Goal: Task Accomplishment & Management: Complete application form

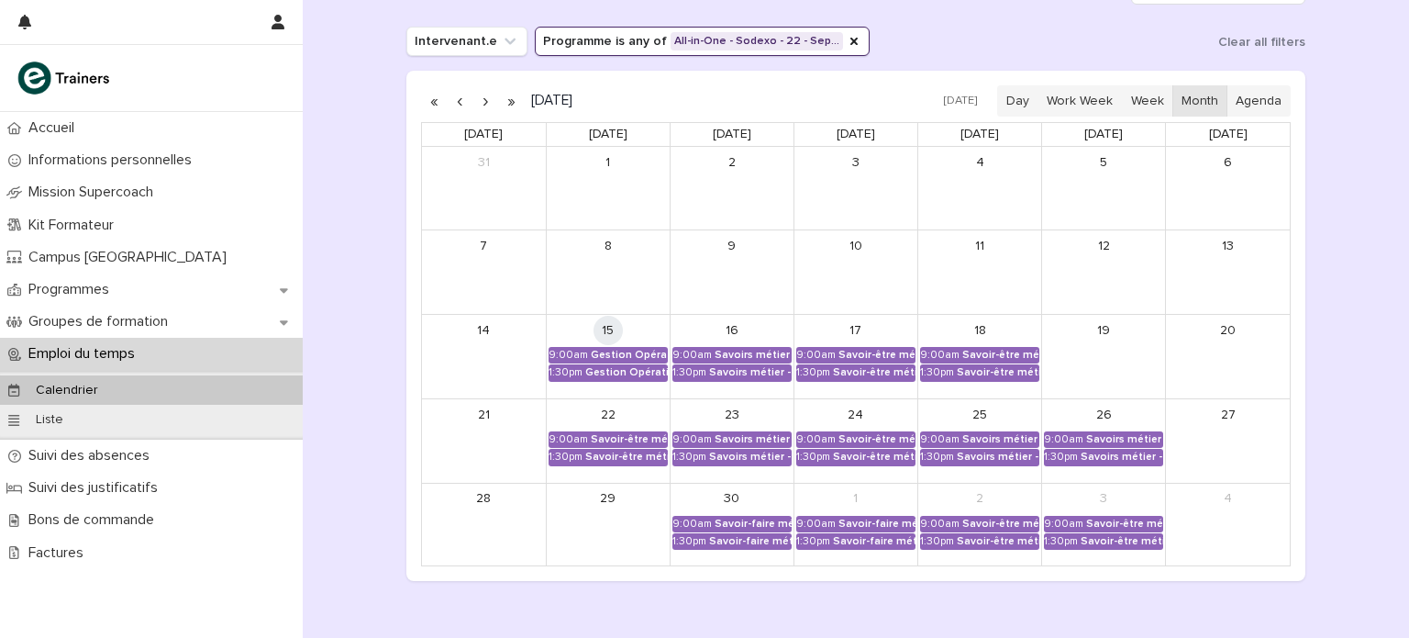
scroll to position [279, 0]
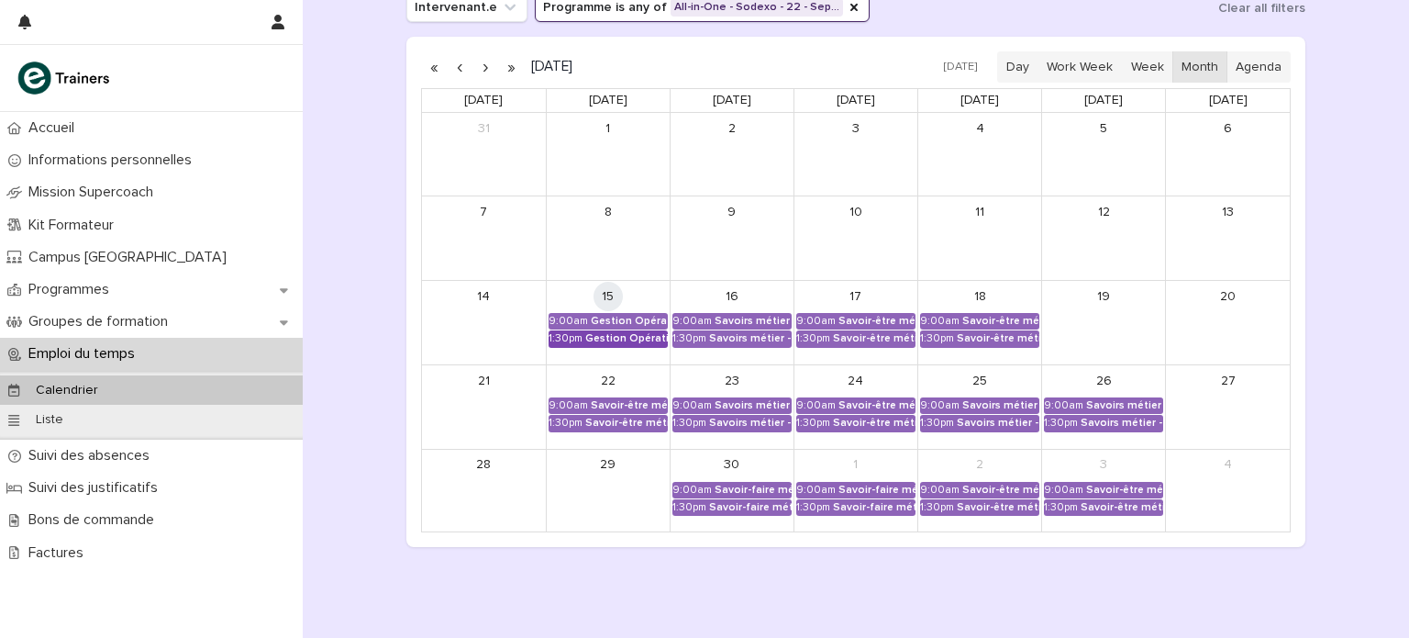
click at [574, 339] on div "1:30pm" at bounding box center [566, 338] width 34 height 13
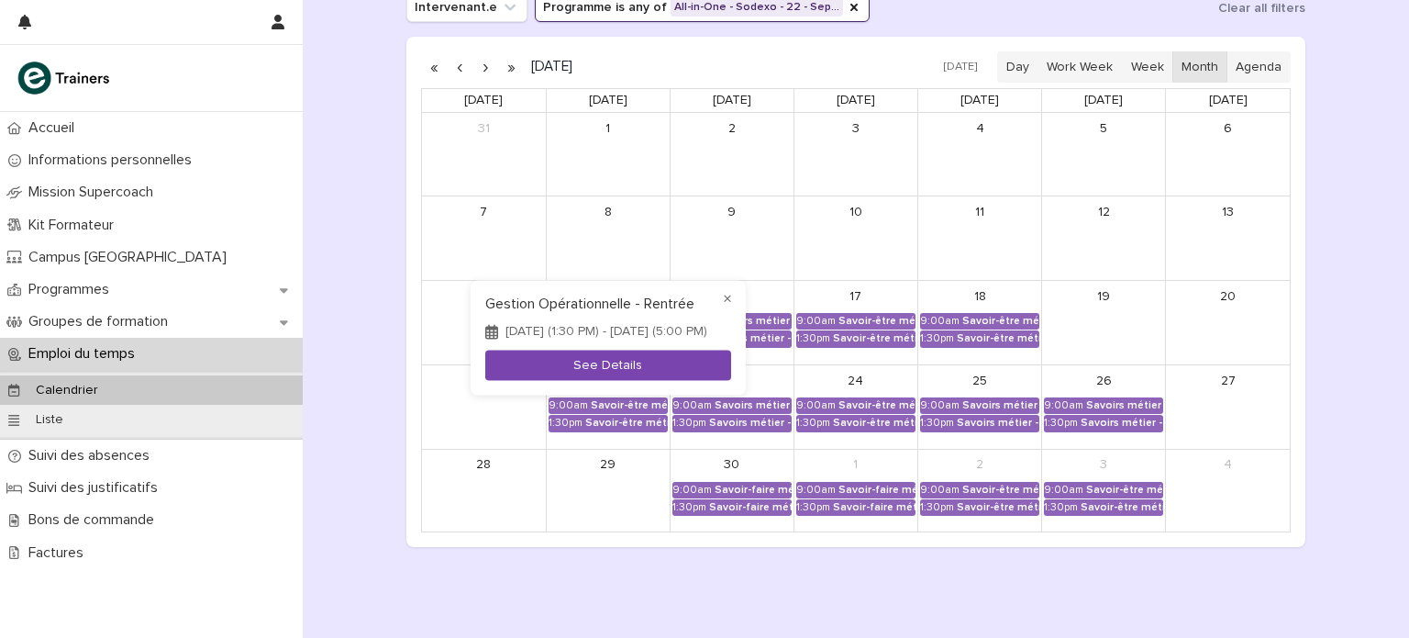
click at [583, 370] on button "See Details" at bounding box center [608, 365] width 246 height 30
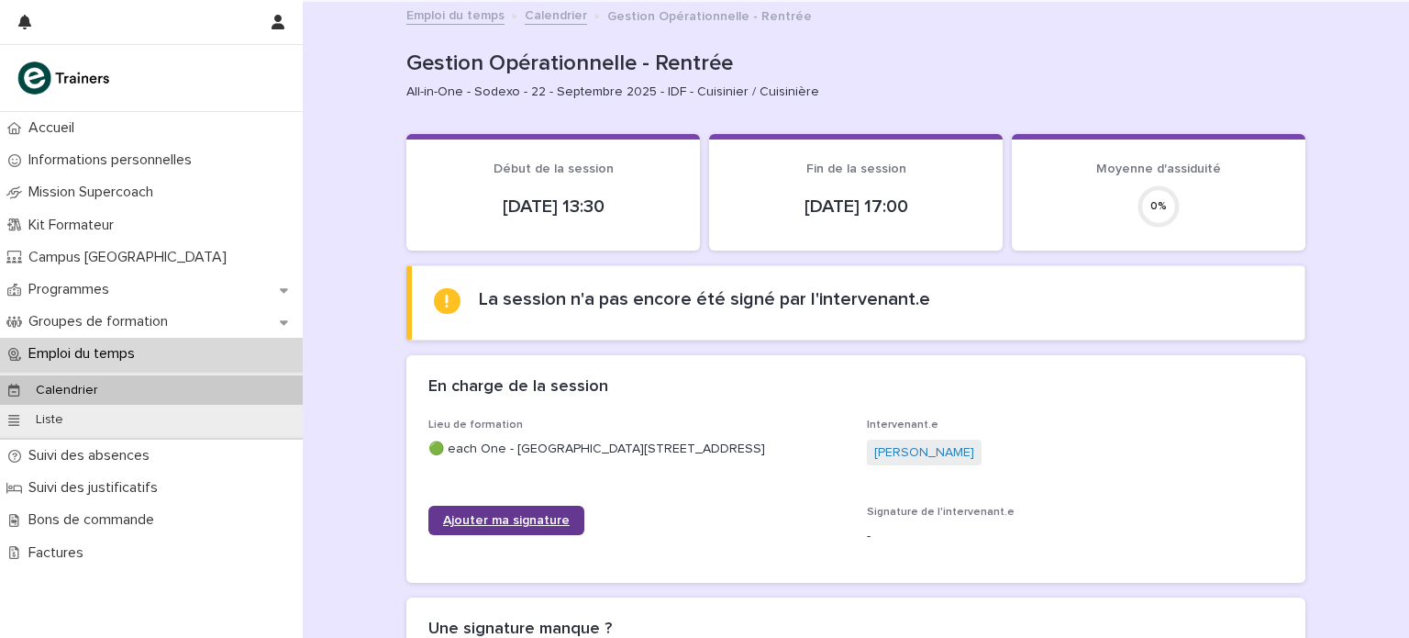
click at [556, 526] on span "Ajouter ma signature" at bounding box center [506, 520] width 127 height 13
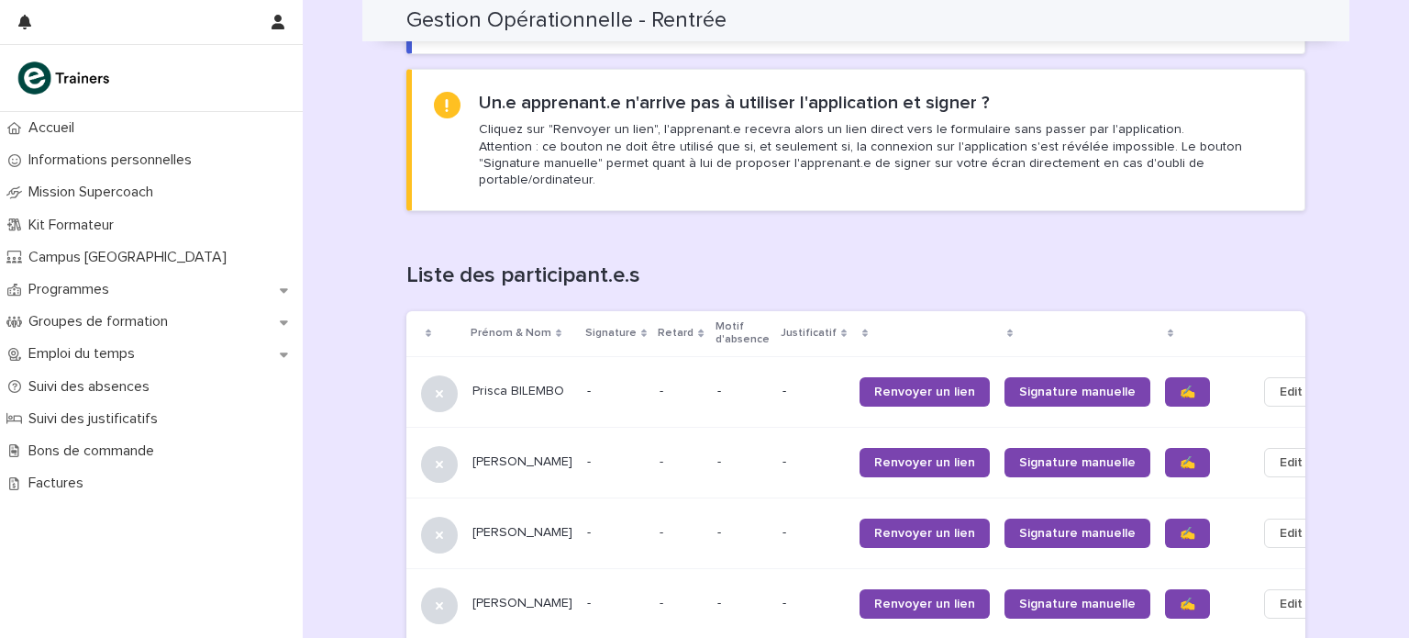
scroll to position [994, 0]
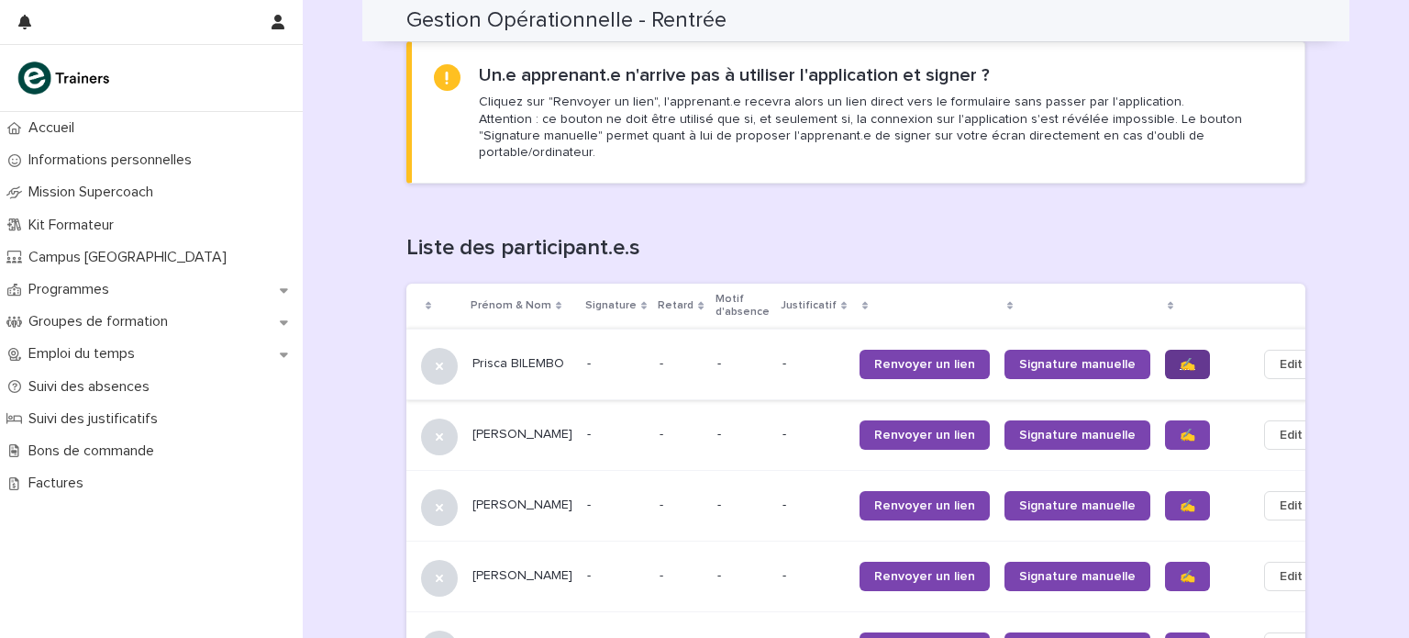
click at [1180, 358] on span "✍️" at bounding box center [1188, 364] width 16 height 13
click at [1180, 428] on span "✍️" at bounding box center [1188, 434] width 16 height 13
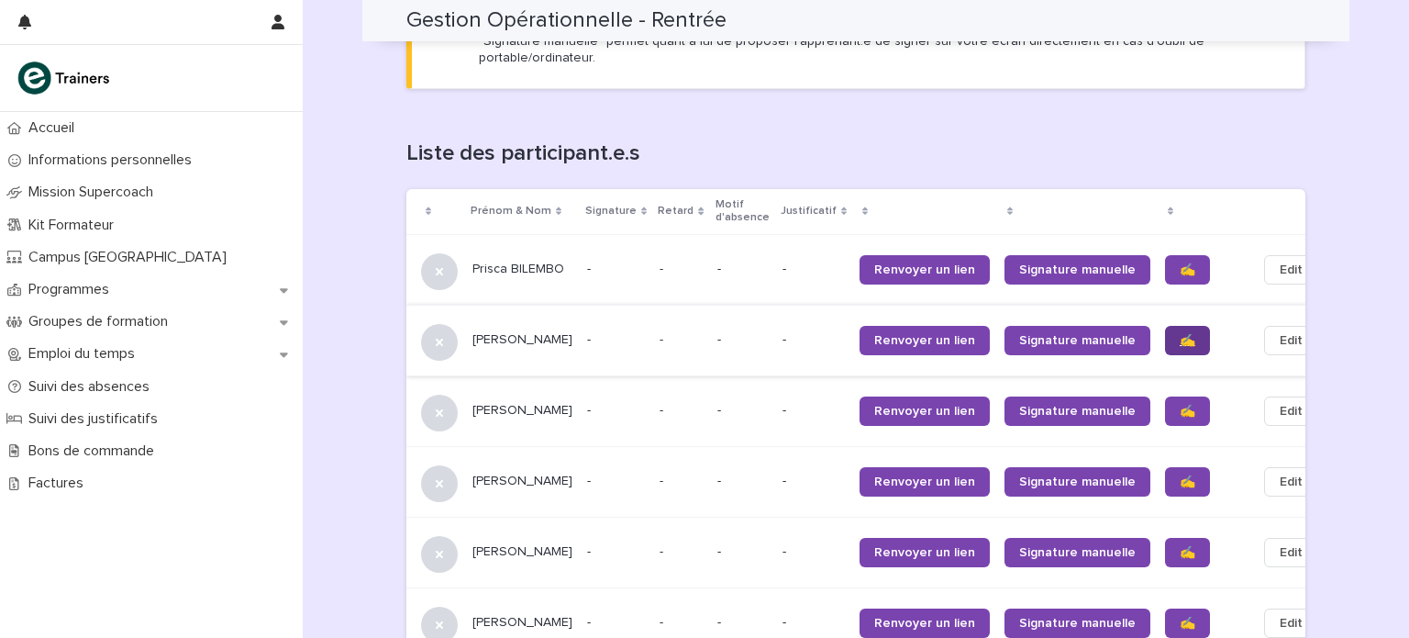
scroll to position [1090, 0]
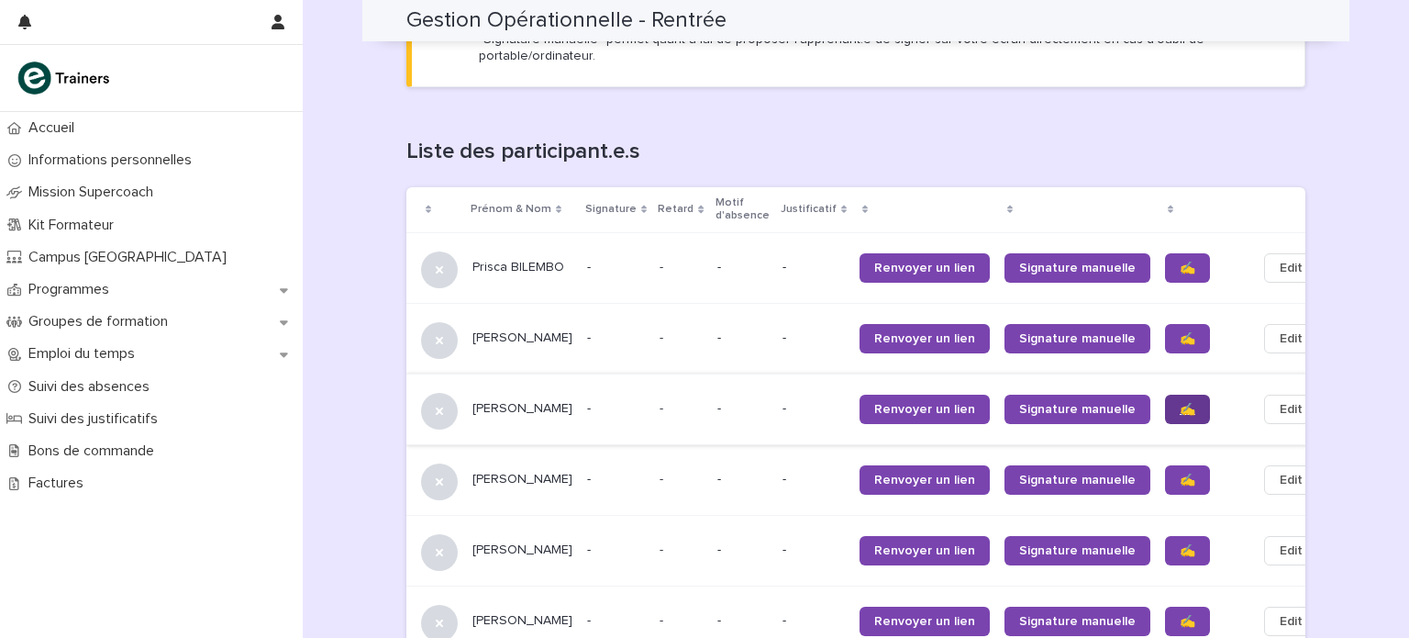
click at [1165, 405] on link "✍️" at bounding box center [1187, 409] width 45 height 29
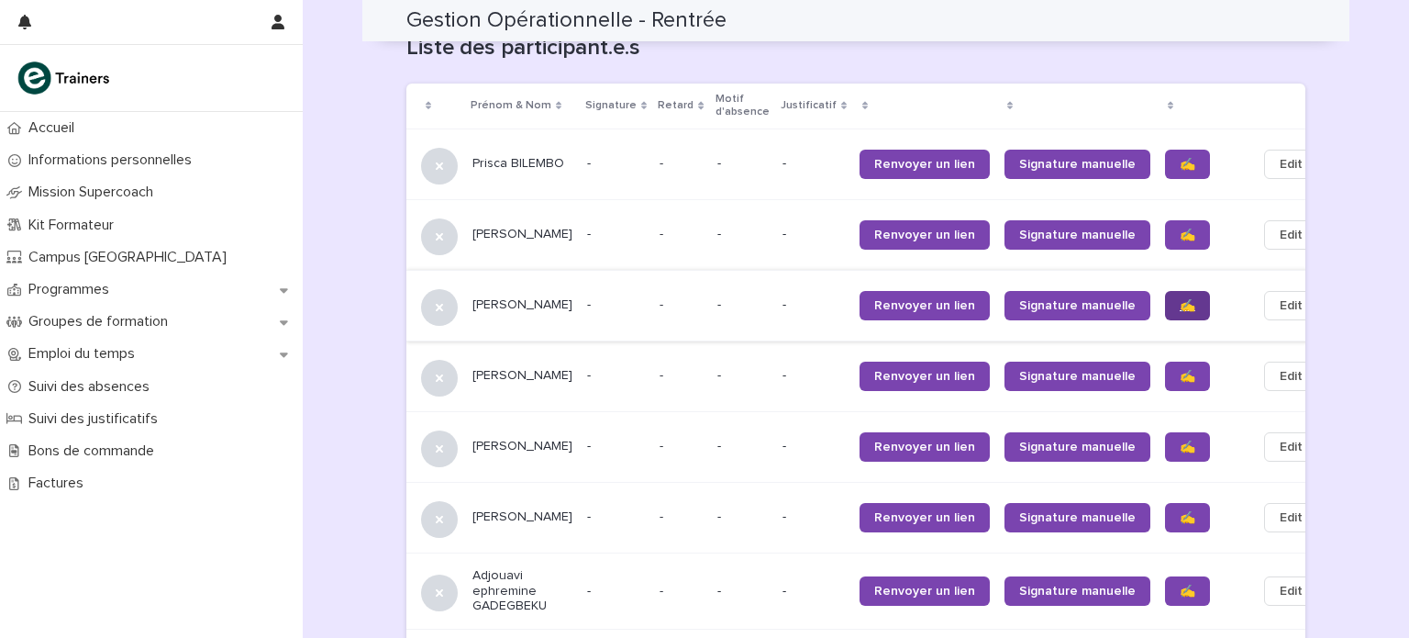
scroll to position [1192, 0]
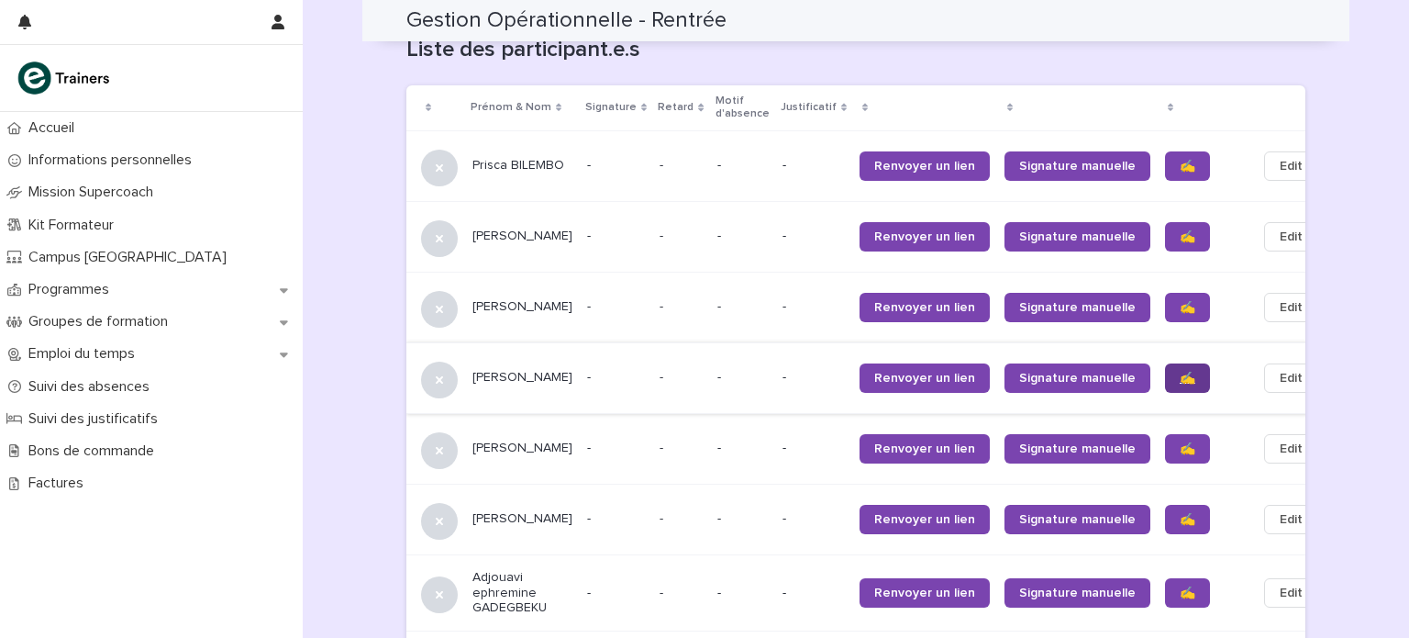
click at [1180, 372] on span "✍️" at bounding box center [1188, 378] width 16 height 13
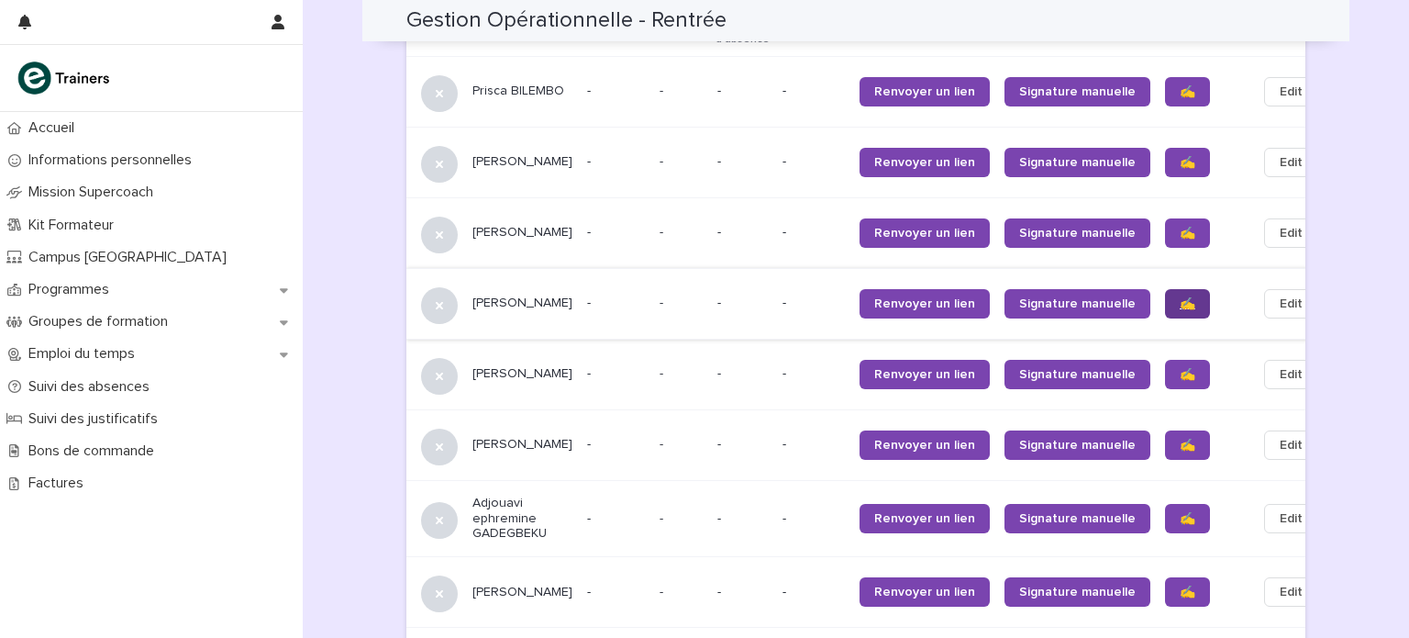
scroll to position [1261, 0]
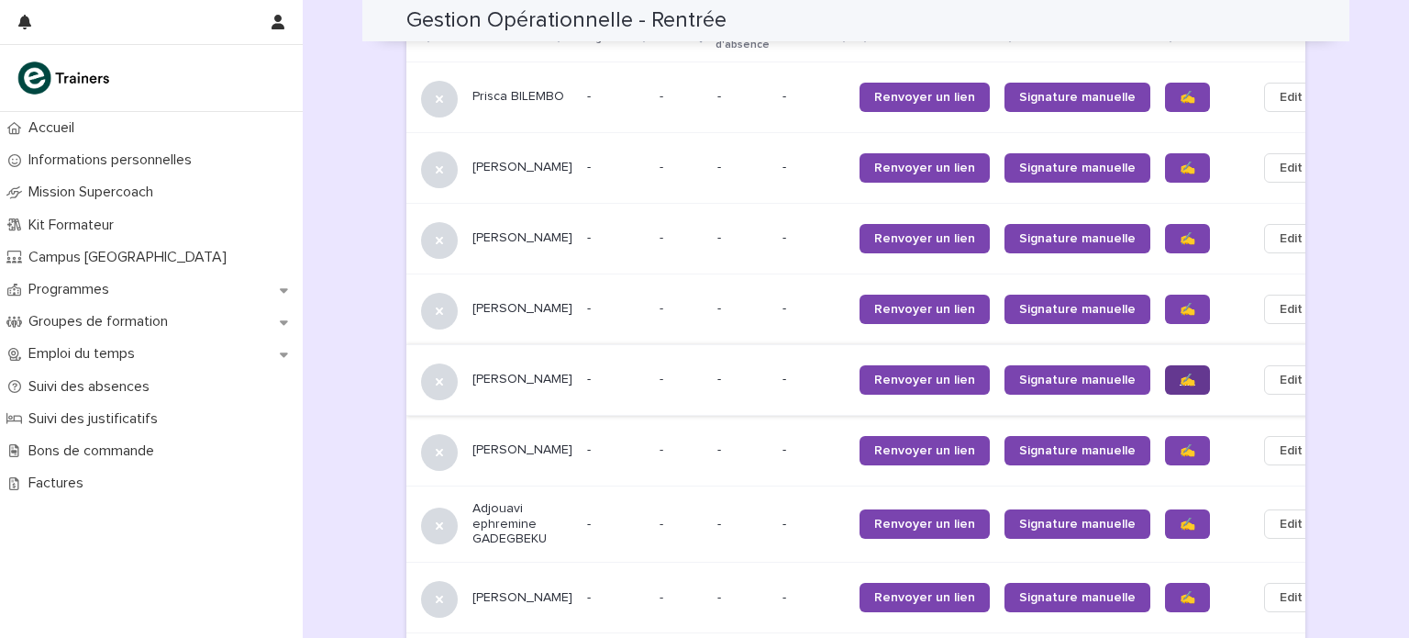
click at [1180, 373] on span "✍️" at bounding box center [1188, 379] width 16 height 13
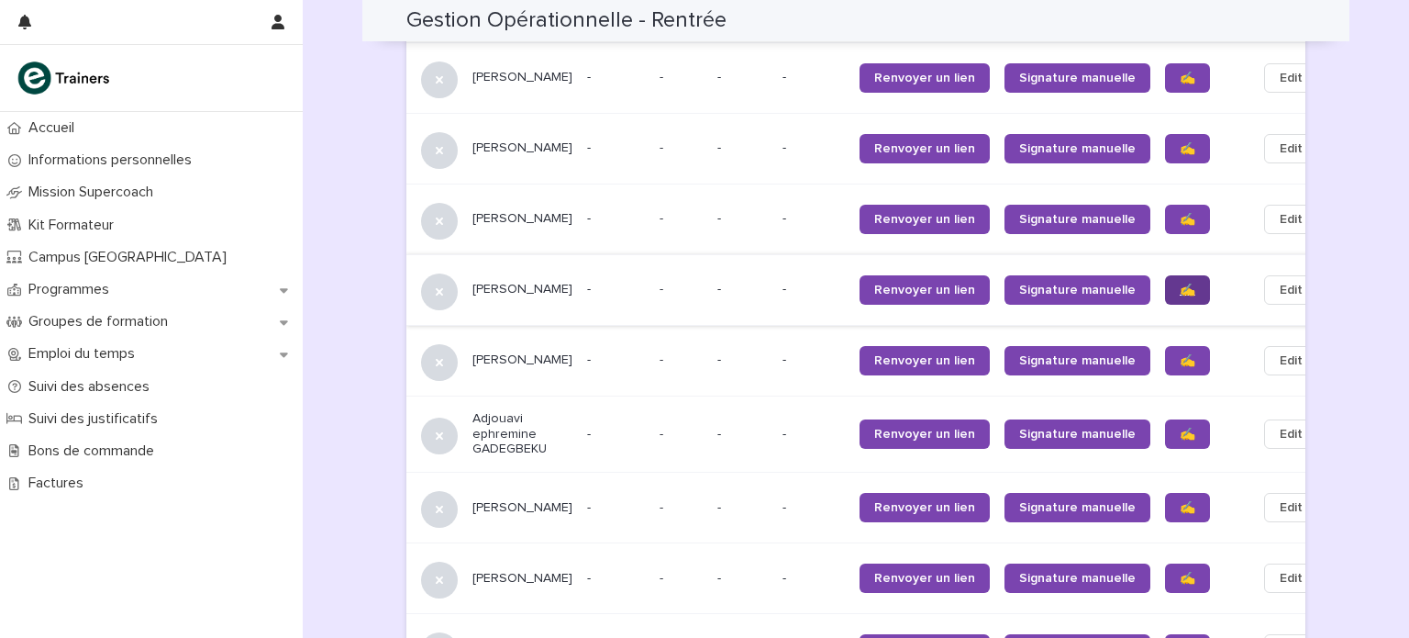
scroll to position [1369, 0]
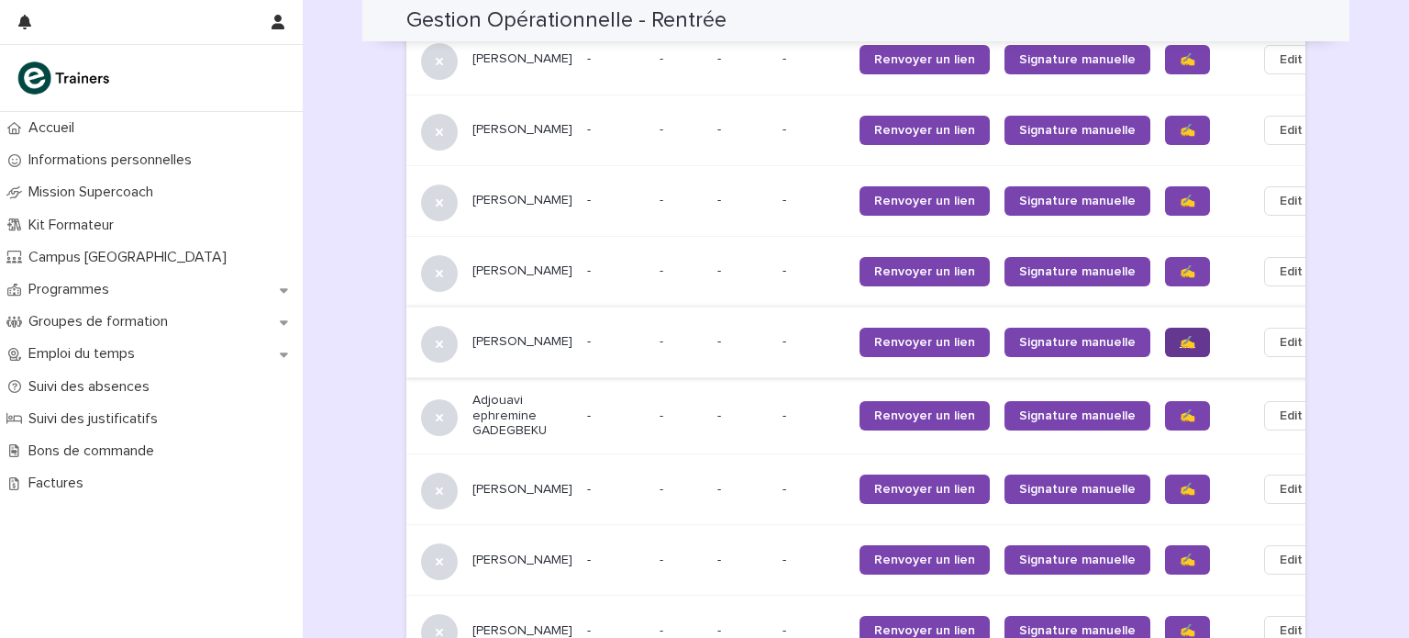
click at [1180, 336] on span "✍️" at bounding box center [1188, 342] width 16 height 13
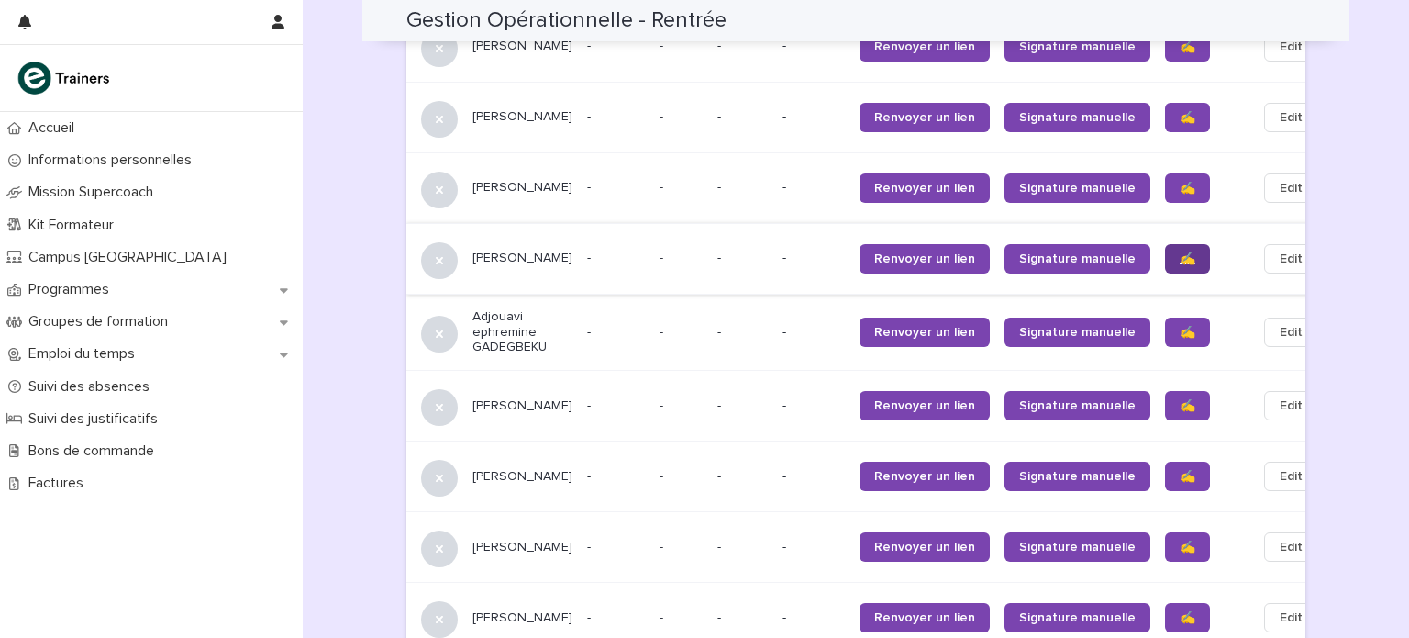
scroll to position [1439, 0]
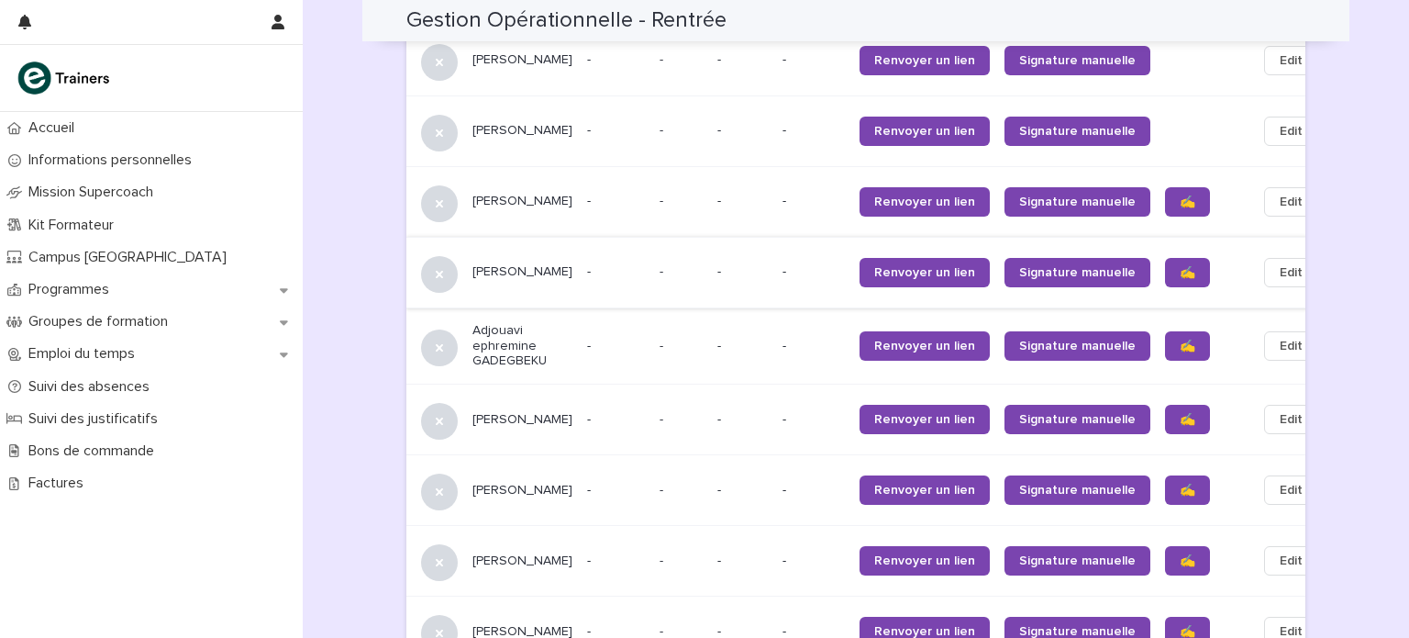
click at [1180, 339] on span "✍️" at bounding box center [1188, 345] width 16 height 13
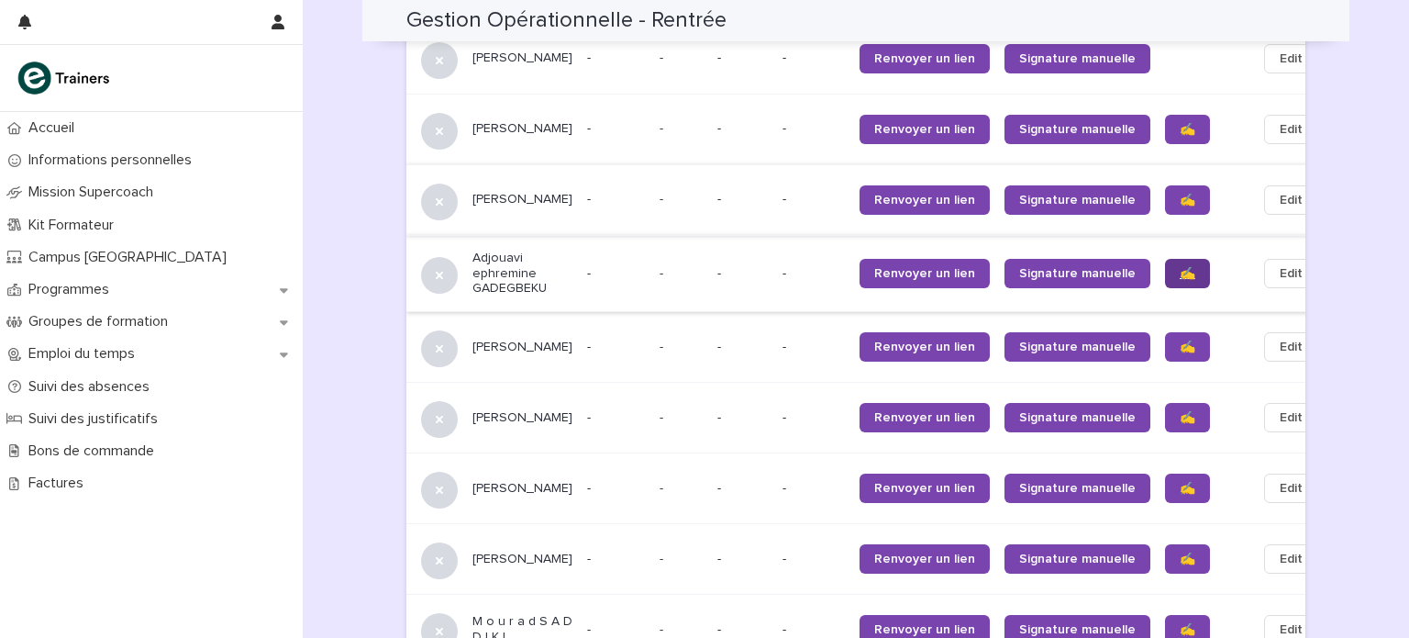
scroll to position [1504, 0]
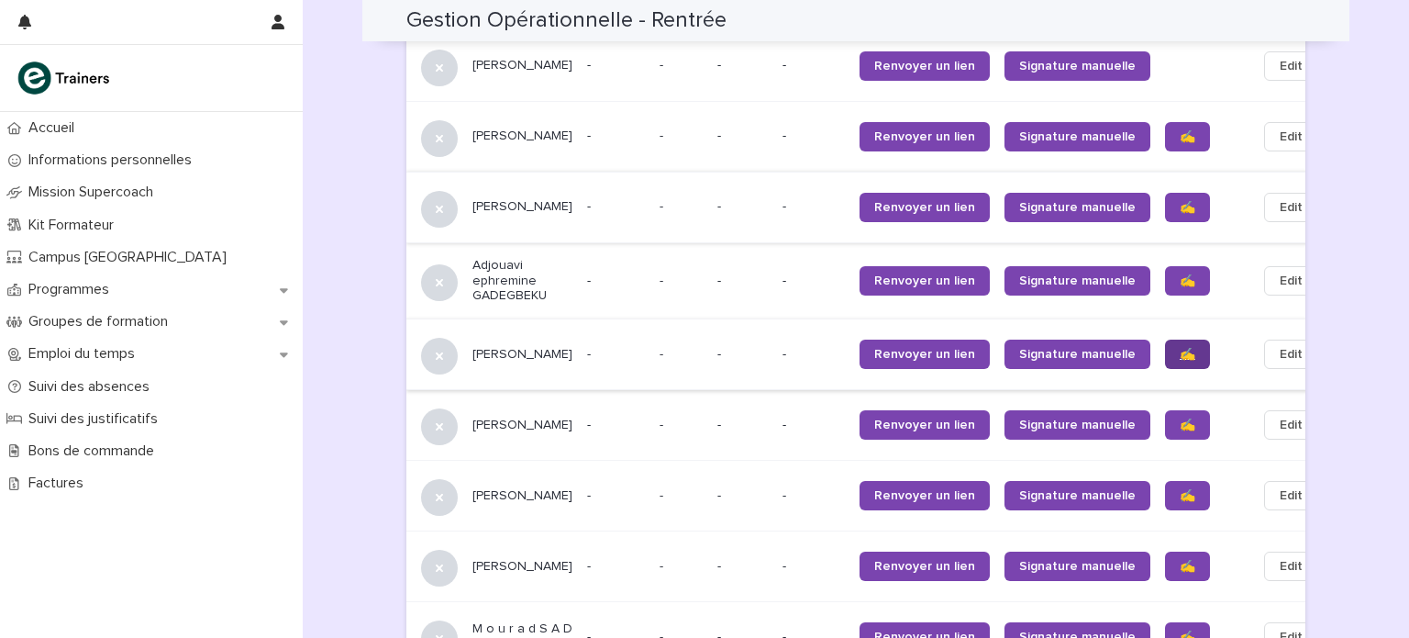
click at [1180, 348] on span "✍️" at bounding box center [1188, 354] width 16 height 13
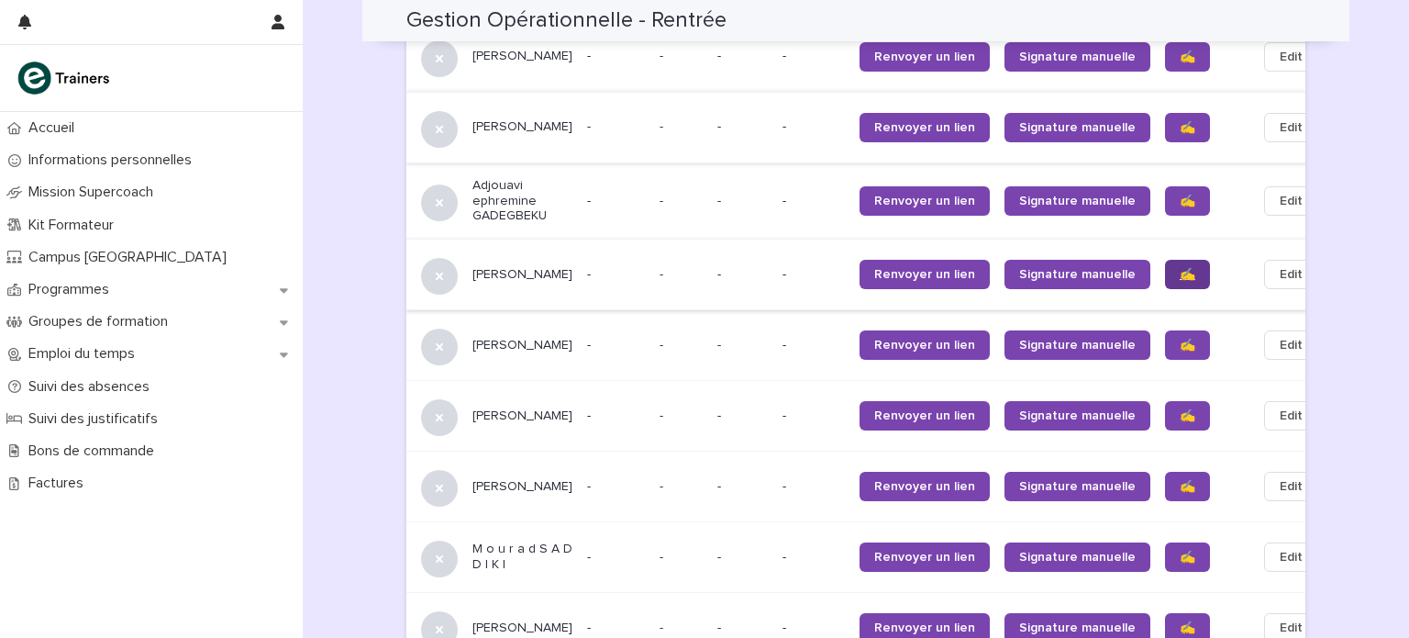
scroll to position [1589, 0]
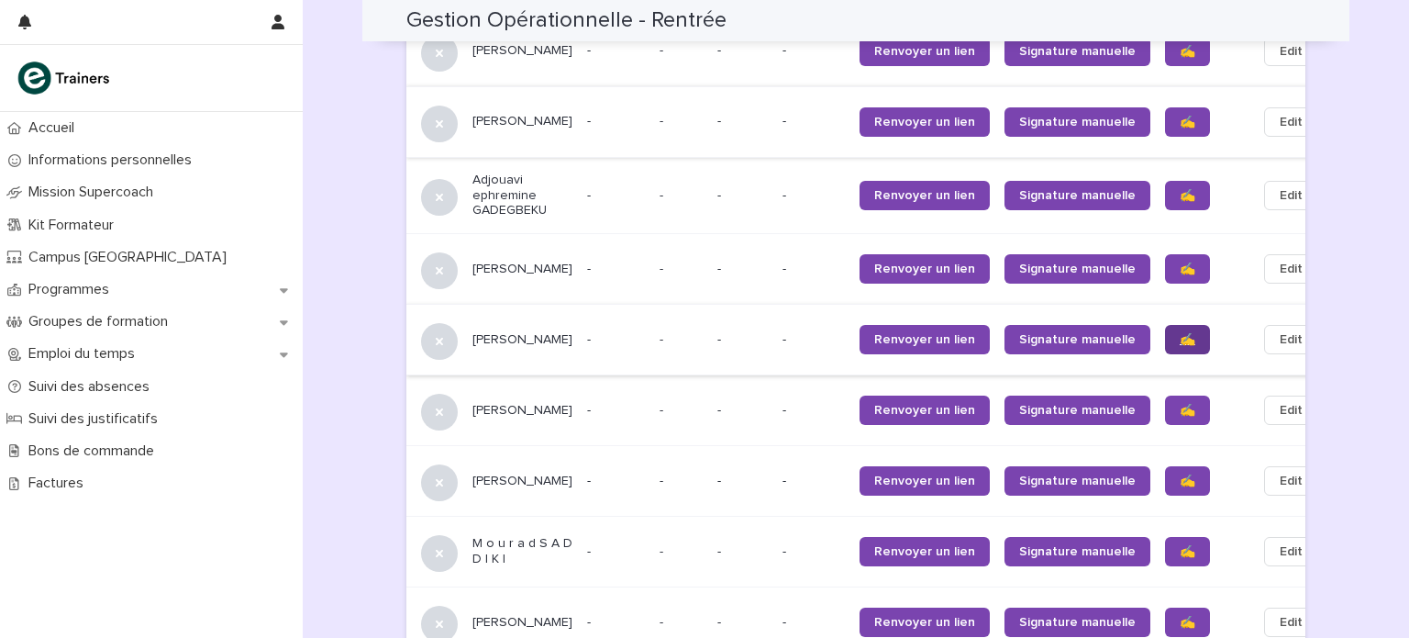
click at [1180, 333] on span "✍️" at bounding box center [1188, 339] width 16 height 13
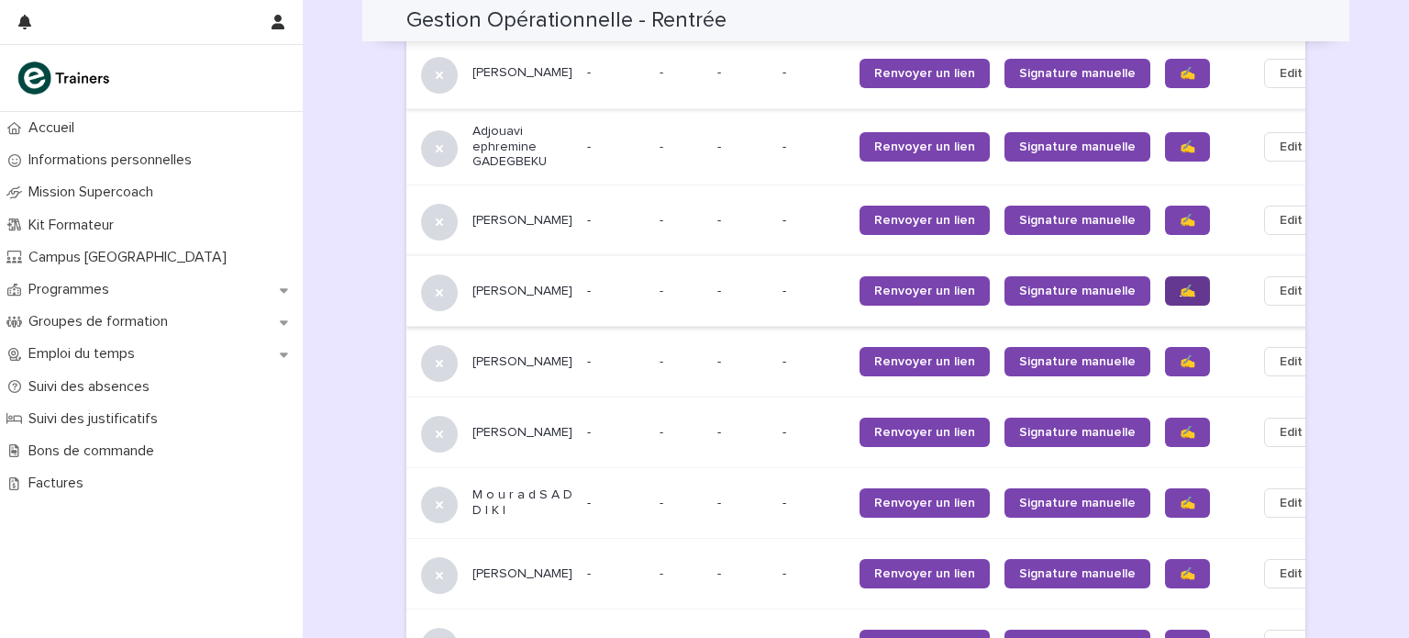
scroll to position [1626, 0]
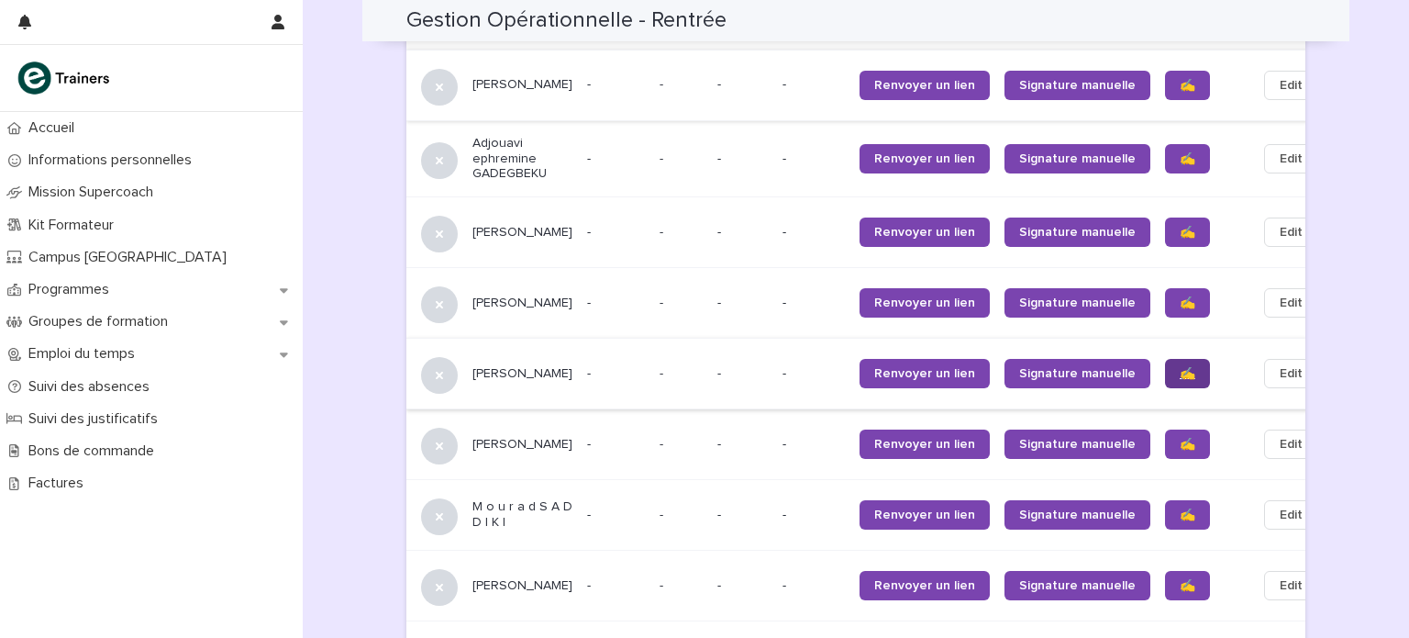
click at [1180, 367] on span "✍️" at bounding box center [1188, 373] width 16 height 13
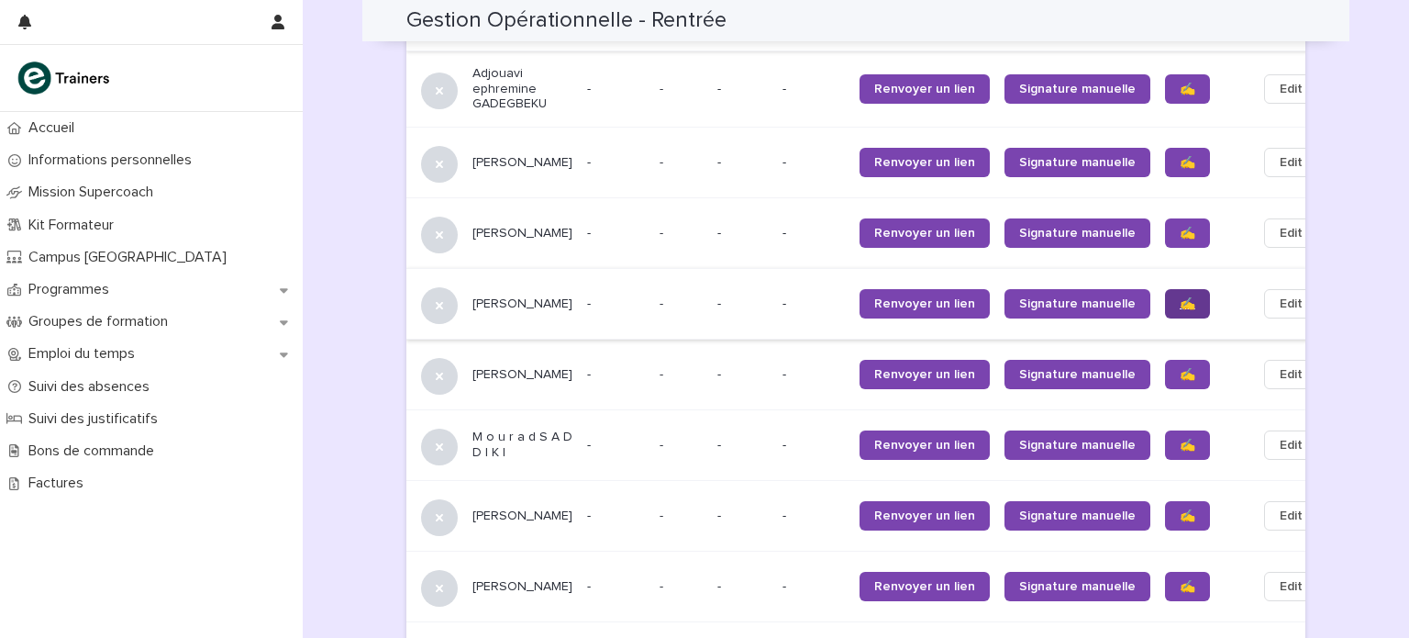
scroll to position [1691, 0]
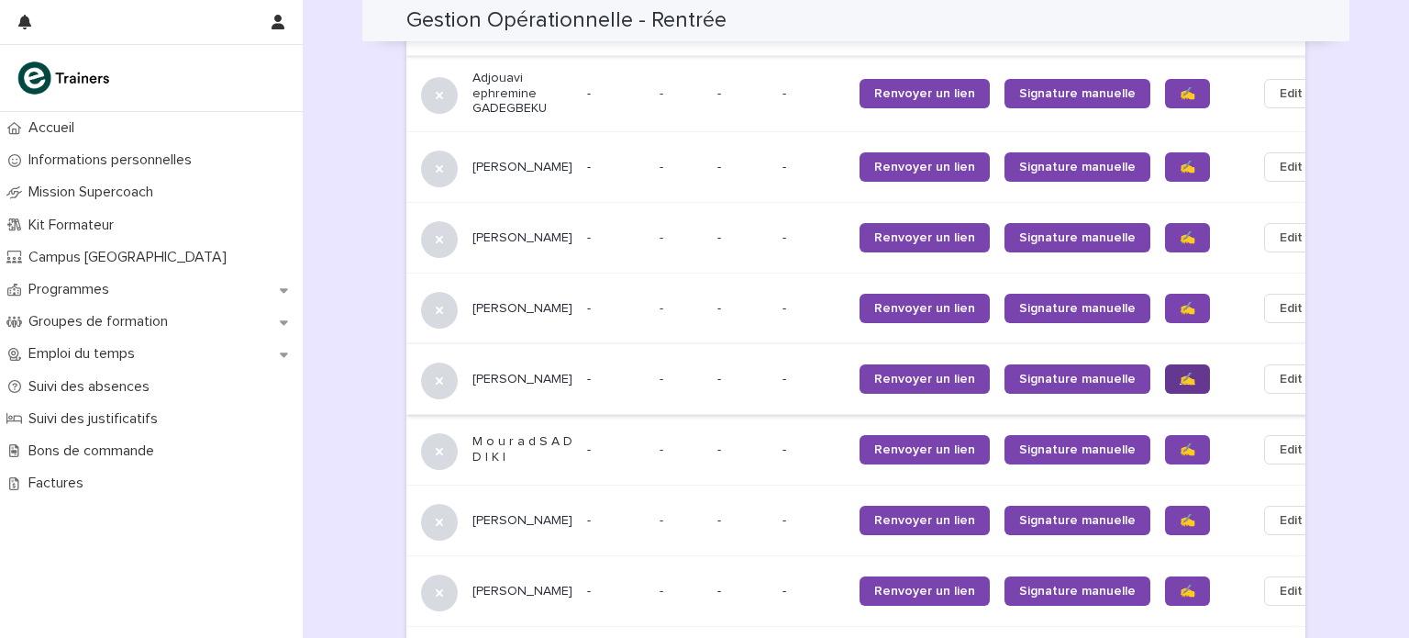
click at [1180, 372] on span "✍️" at bounding box center [1188, 378] width 16 height 13
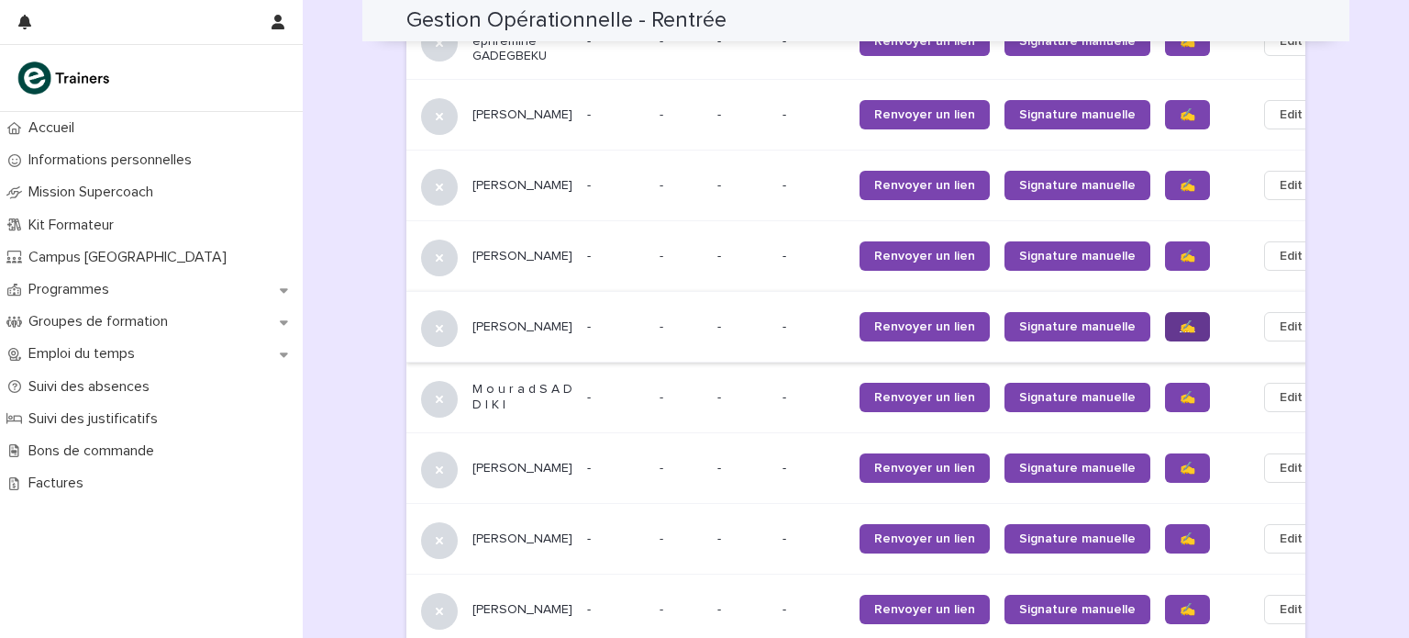
scroll to position [1742, 0]
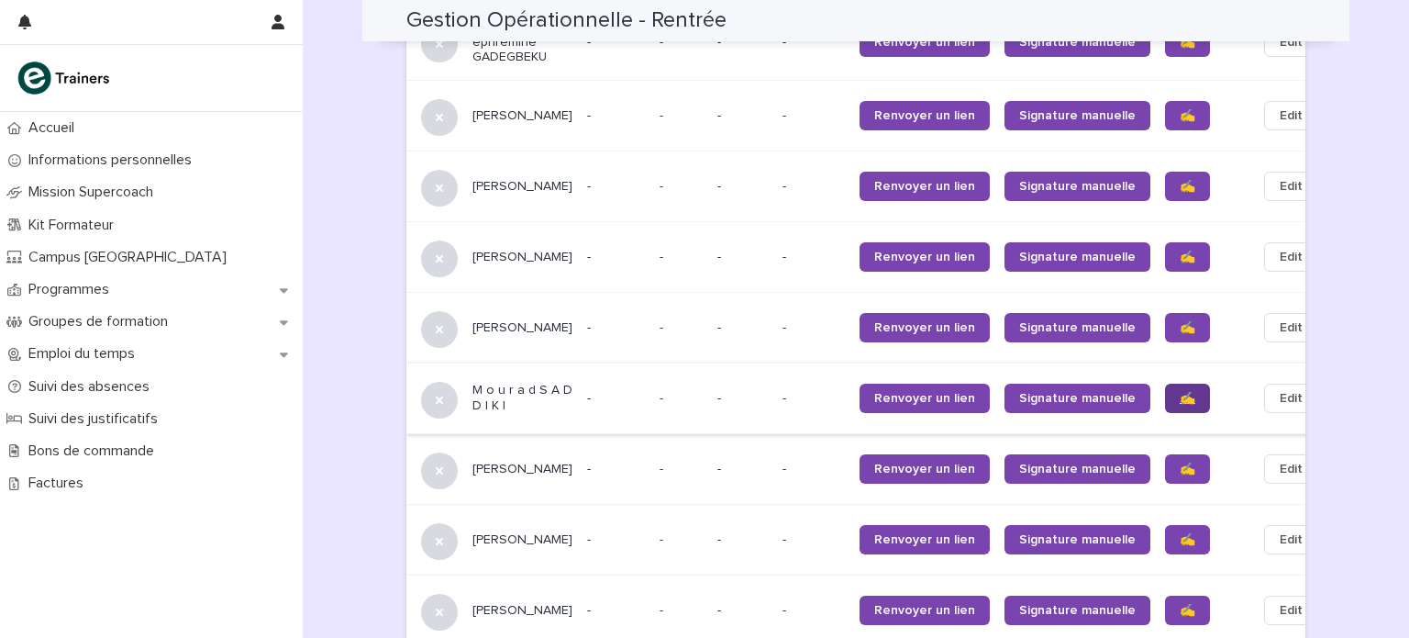
click at [1180, 392] on span "✍️" at bounding box center [1188, 398] width 16 height 13
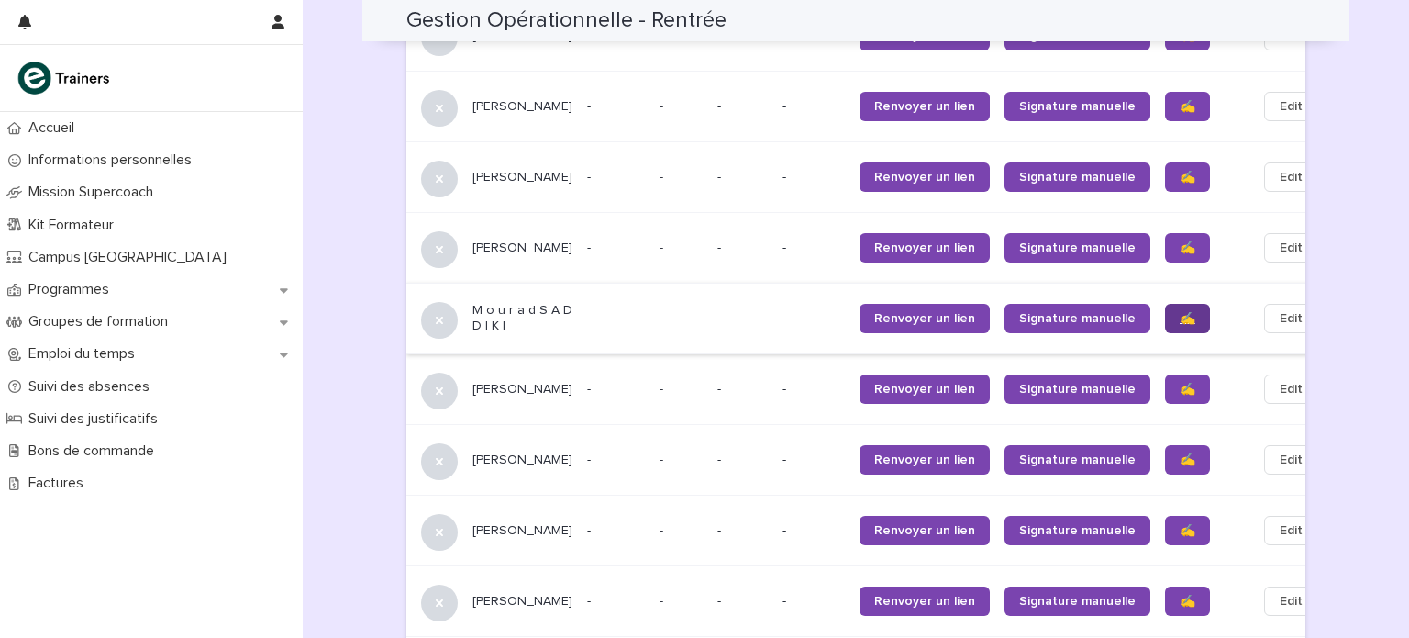
scroll to position [1823, 0]
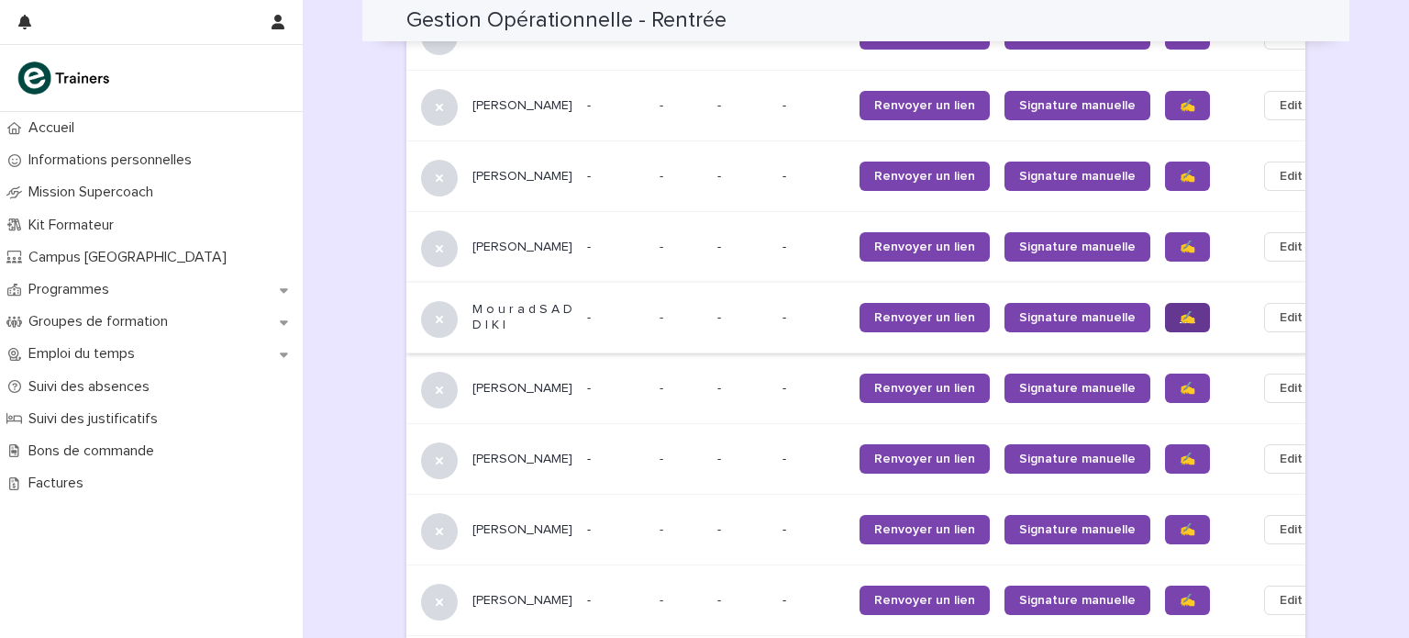
click at [1180, 382] on span "✍️" at bounding box center [1188, 388] width 16 height 13
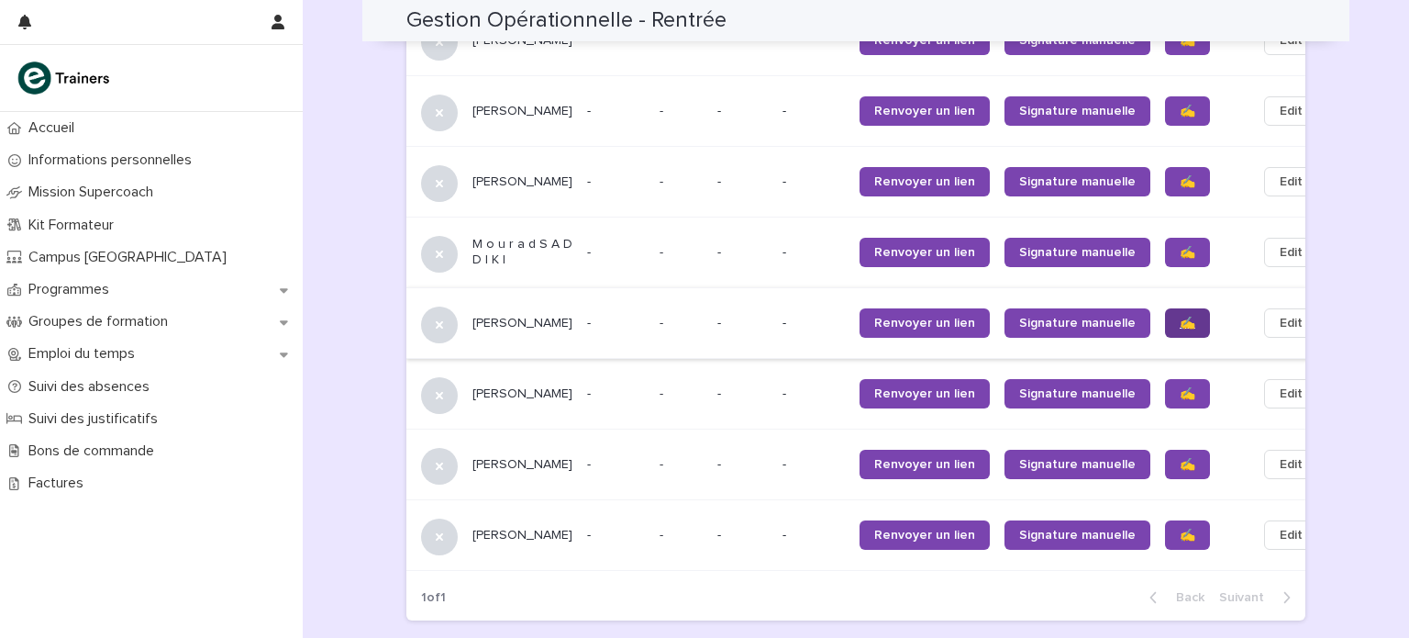
scroll to position [1889, 0]
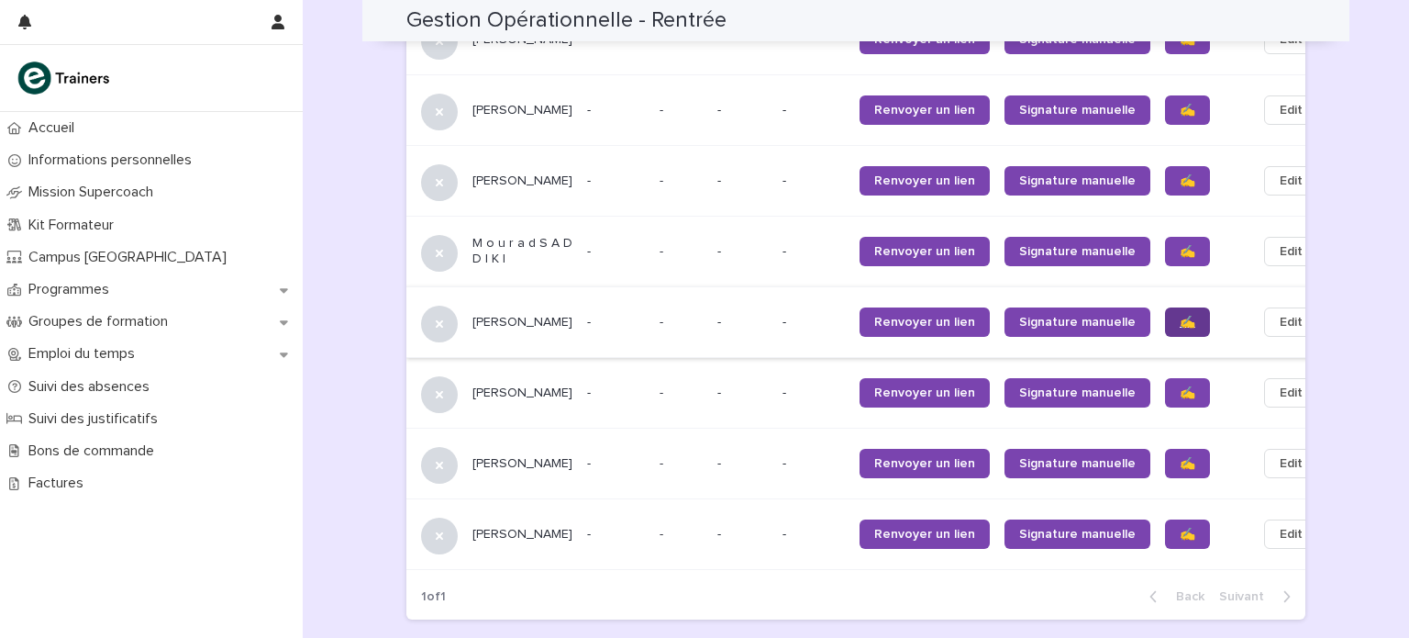
click at [1180, 386] on span "✍️" at bounding box center [1188, 392] width 16 height 13
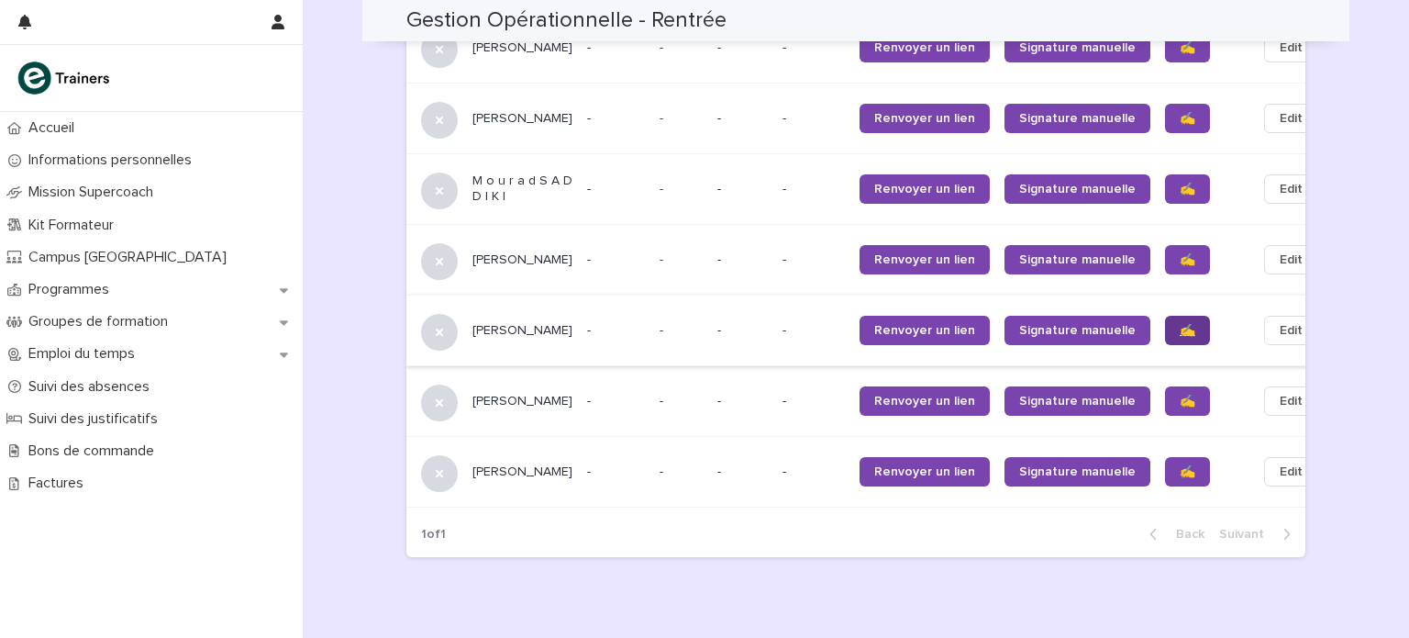
scroll to position [1953, 0]
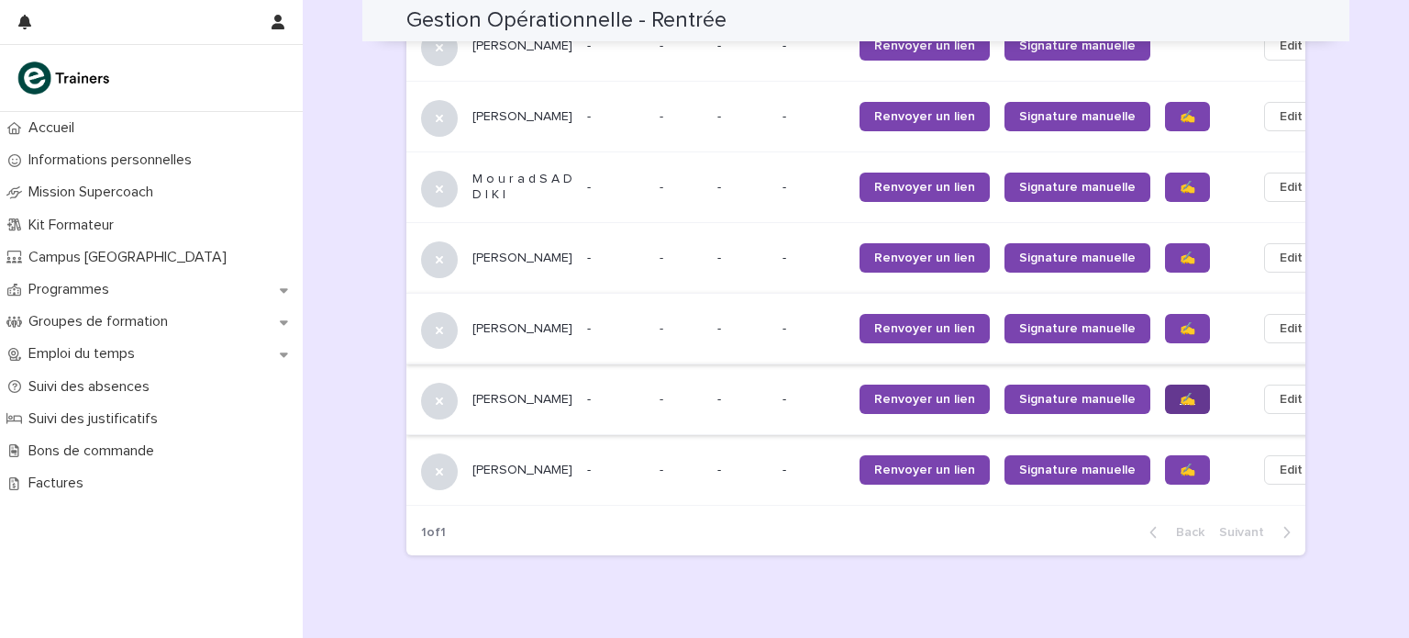
click at [1180, 393] on span "✍️" at bounding box center [1188, 399] width 16 height 13
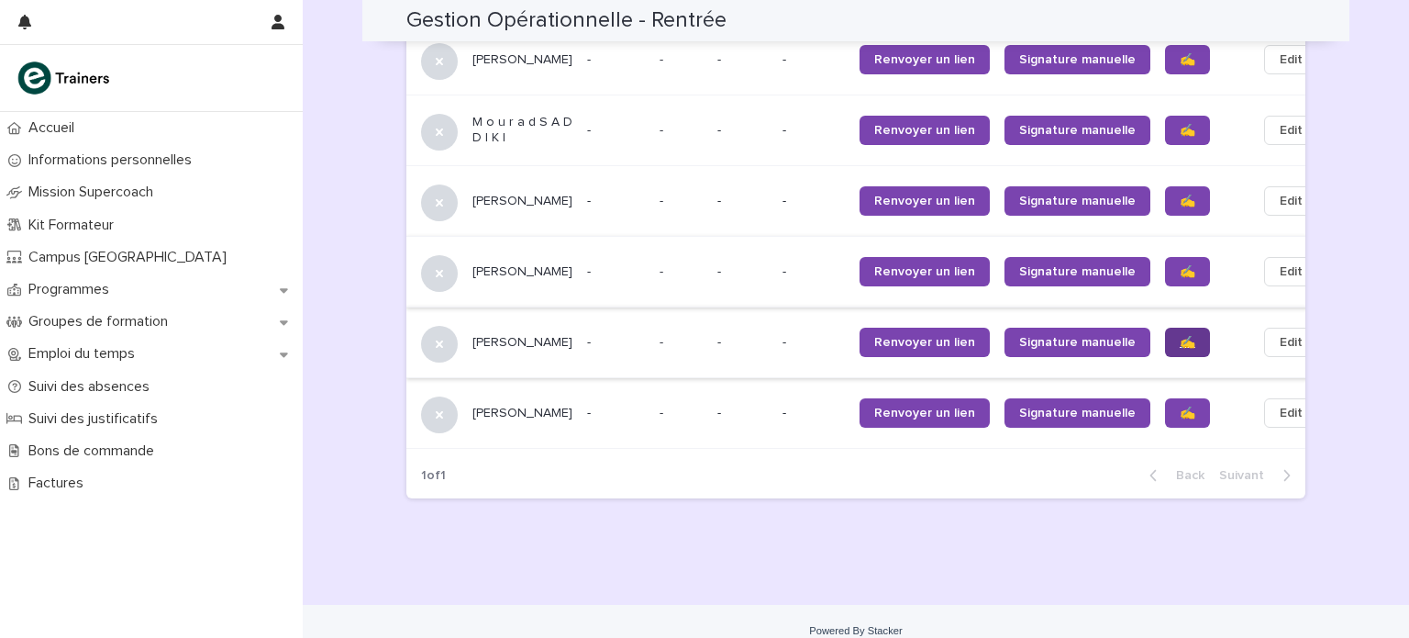
scroll to position [2022, 0]
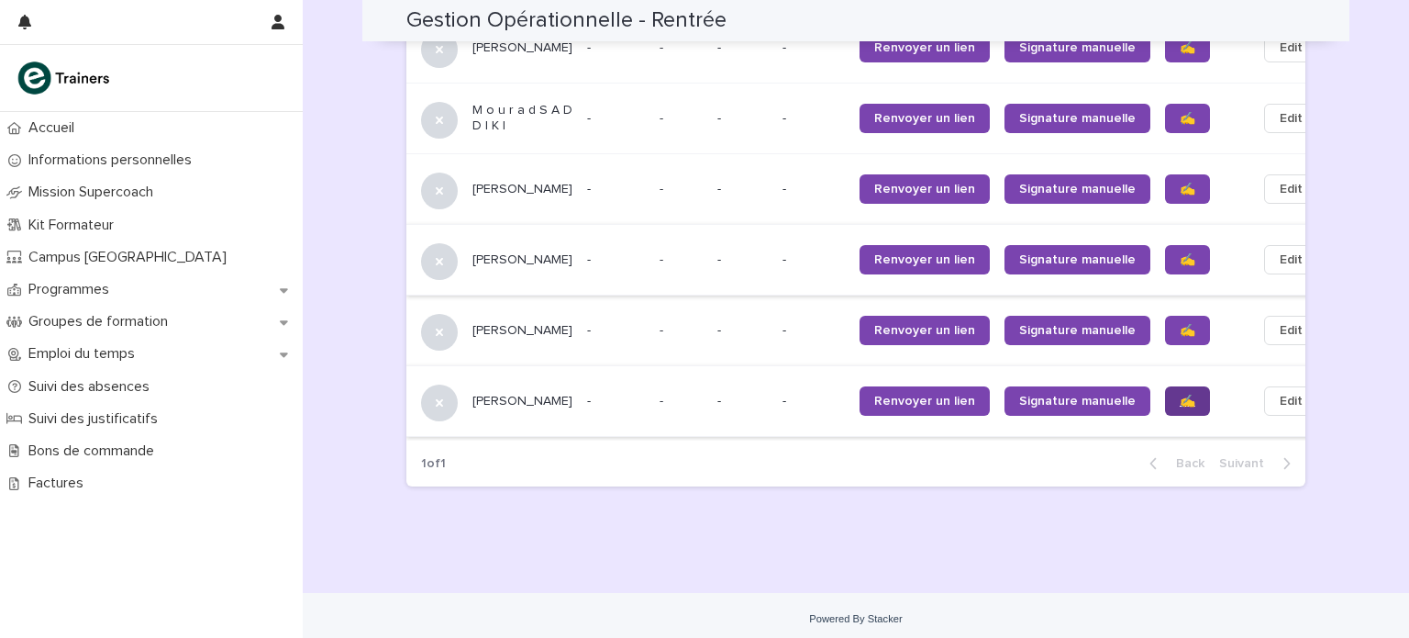
click at [1180, 395] on span "✍️" at bounding box center [1188, 401] width 16 height 13
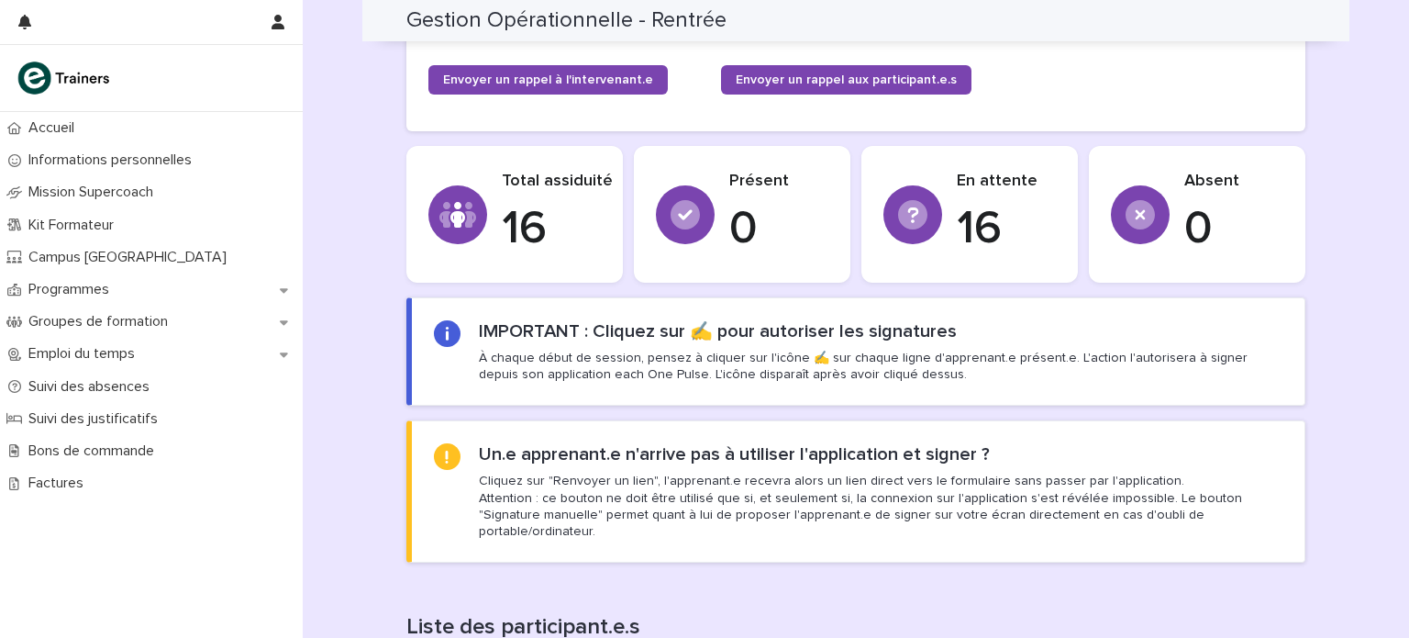
scroll to position [598, 0]
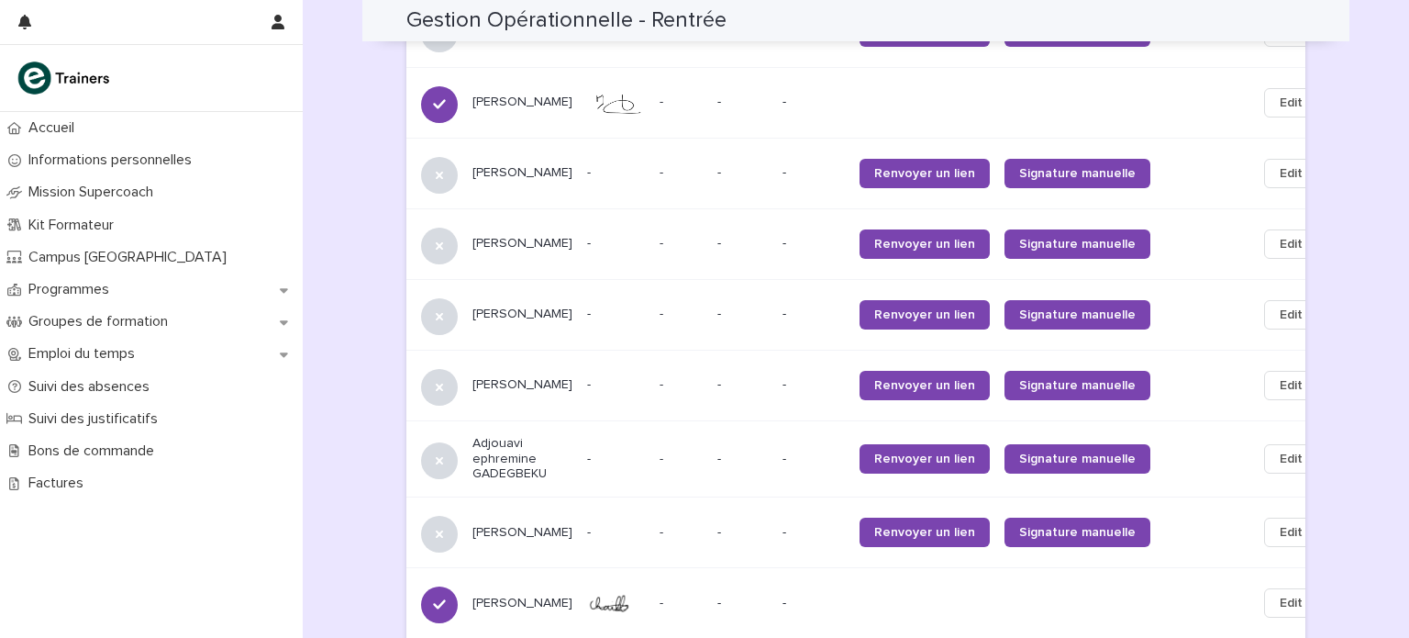
scroll to position [1328, 0]
